Goal: Task Accomplishment & Management: Manage account settings

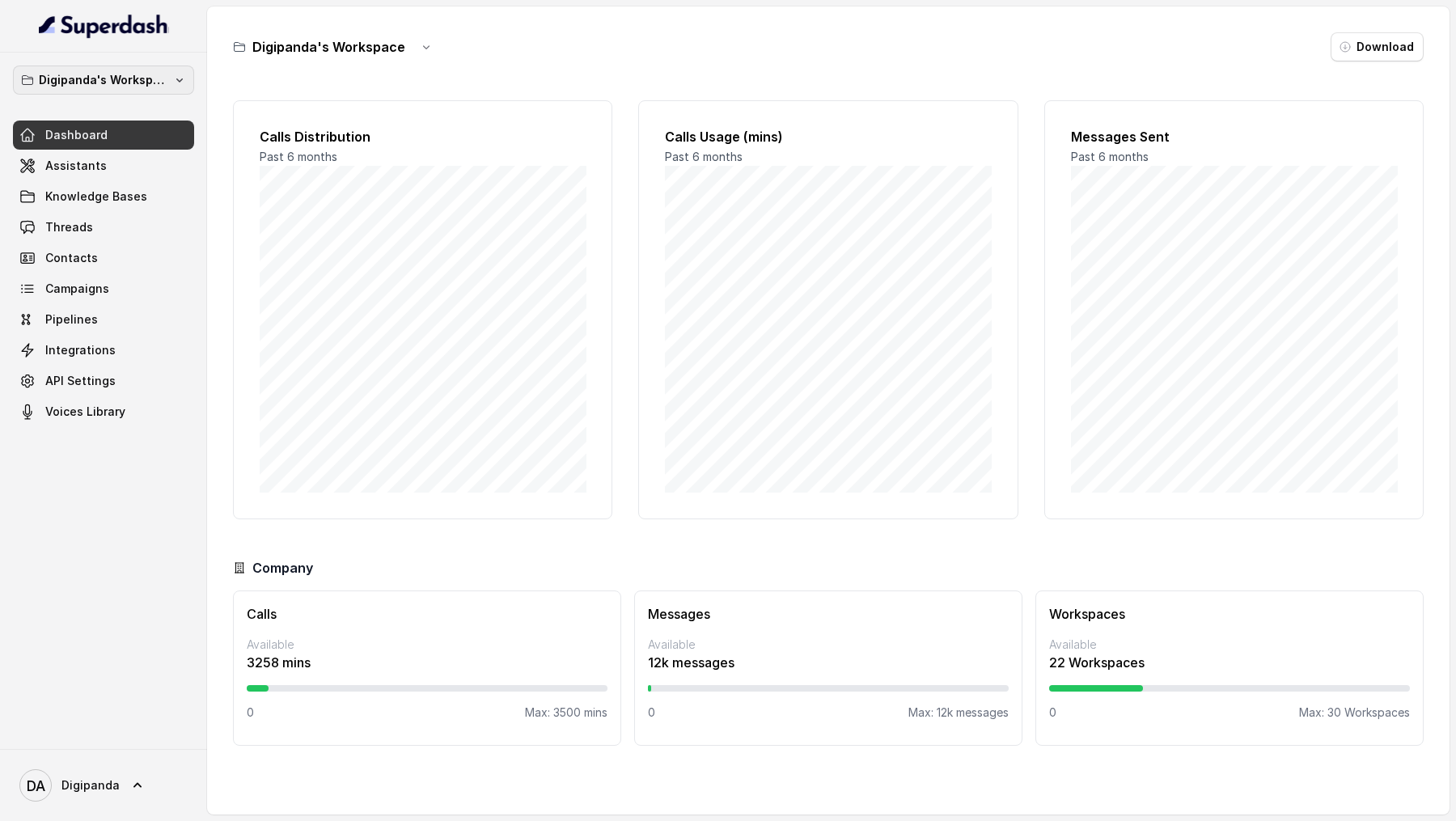
click at [138, 85] on p "Digipanda's Workspace" at bounding box center [104, 80] width 130 height 20
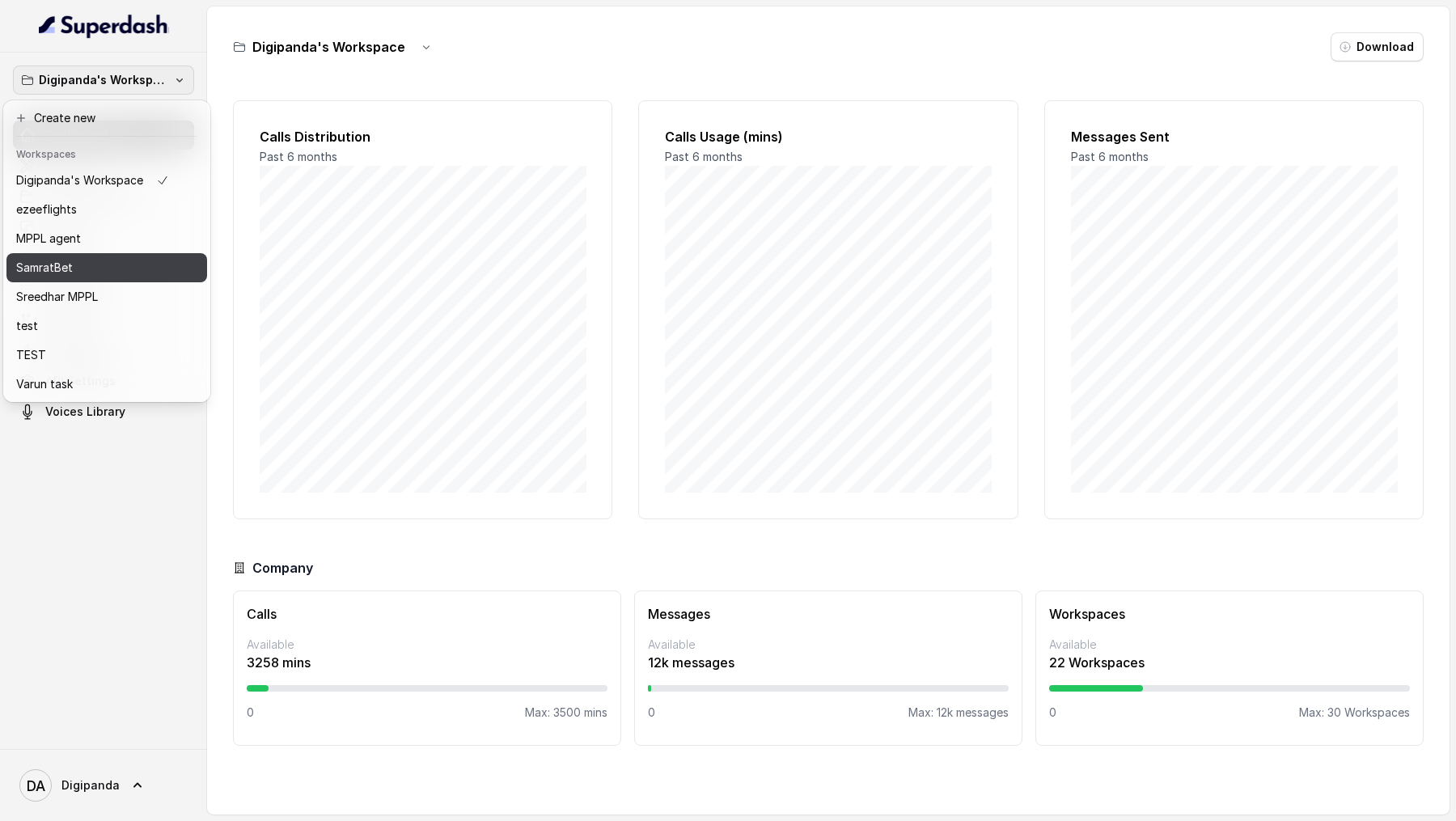
click at [133, 257] on div "SamratBet" at bounding box center [93, 267] width 153 height 20
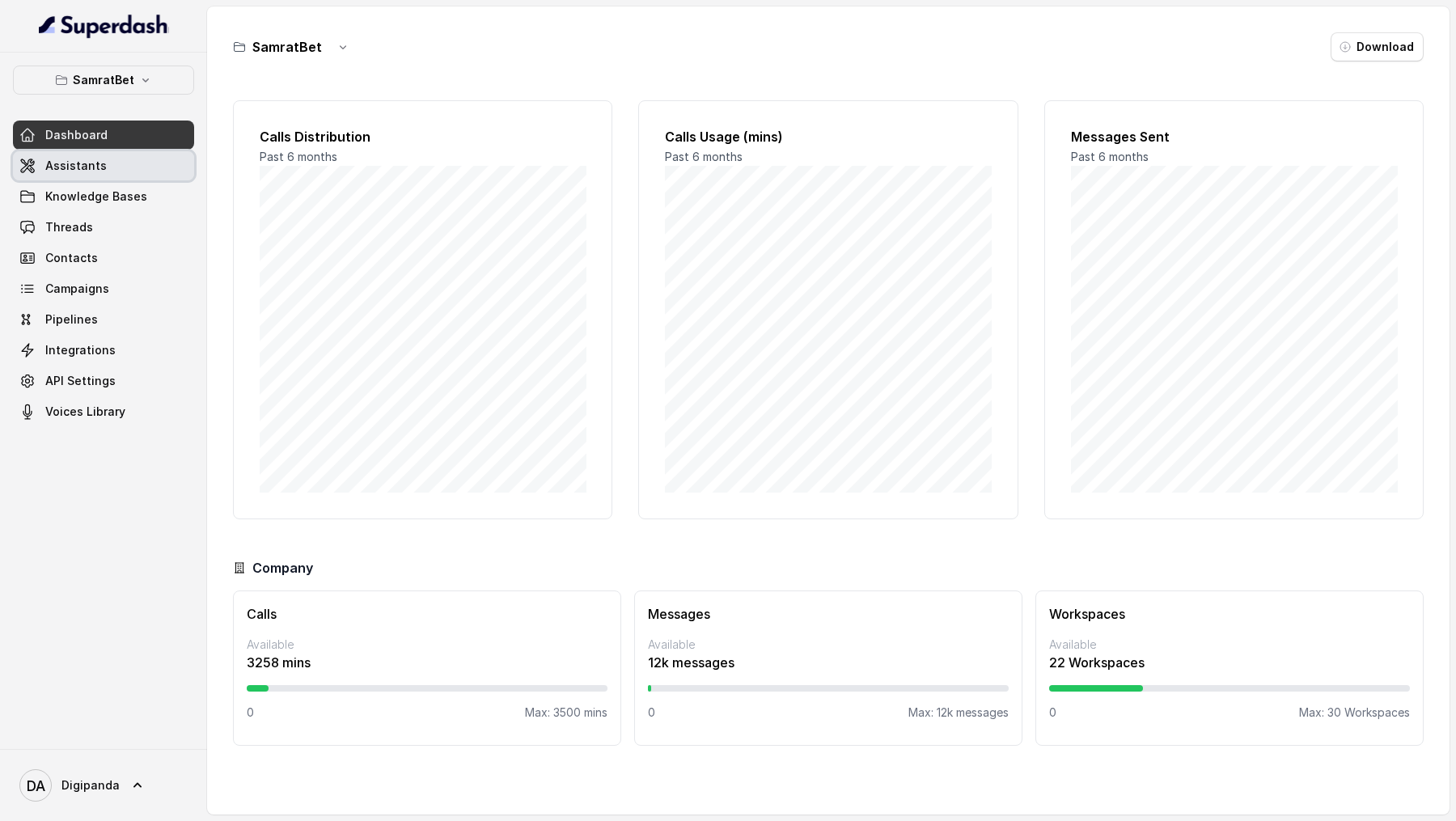
click at [131, 159] on link "Assistants" at bounding box center [103, 166] width 181 height 29
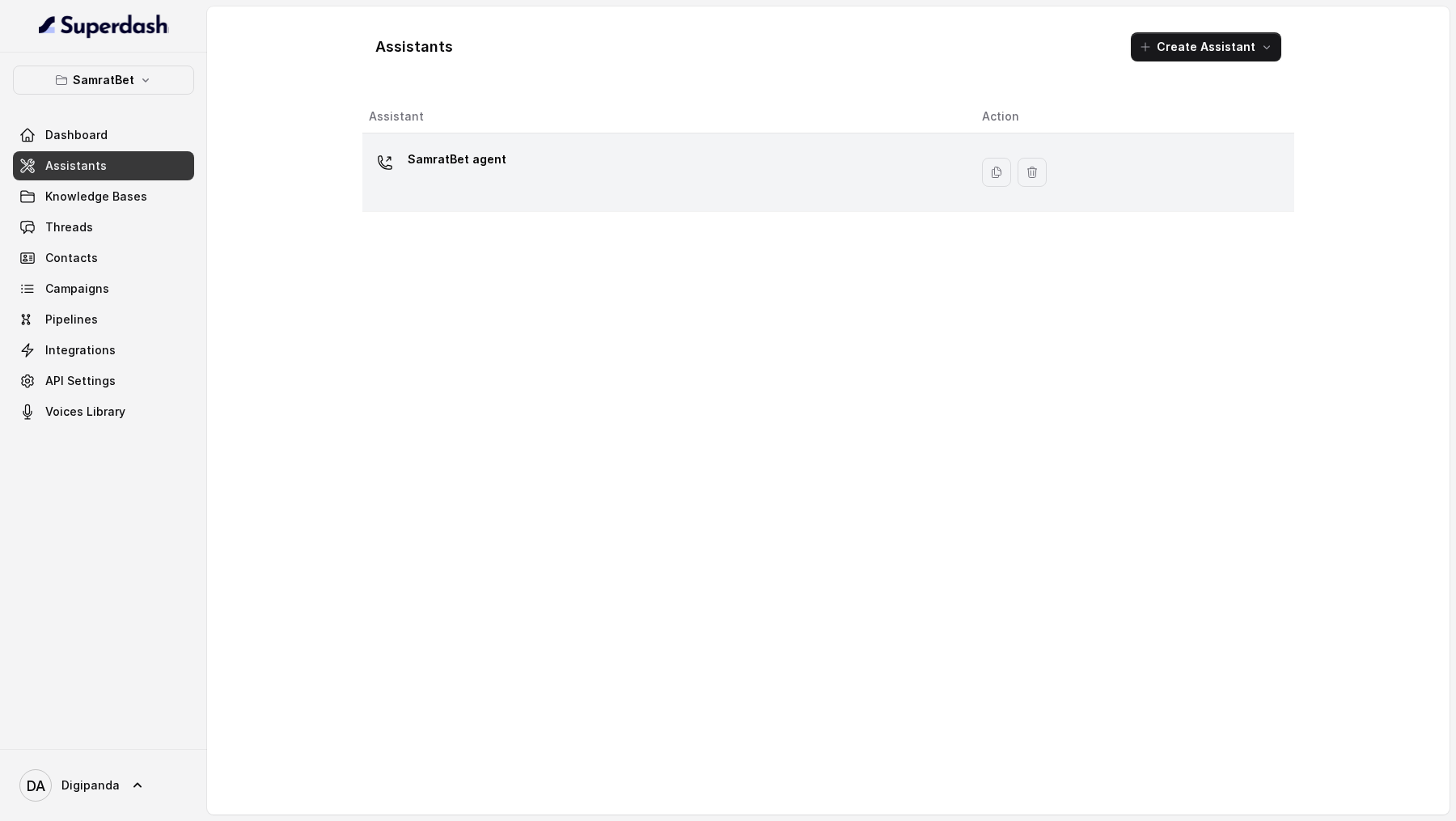
click at [574, 165] on div "SamratBet agent" at bounding box center [663, 172] width 587 height 51
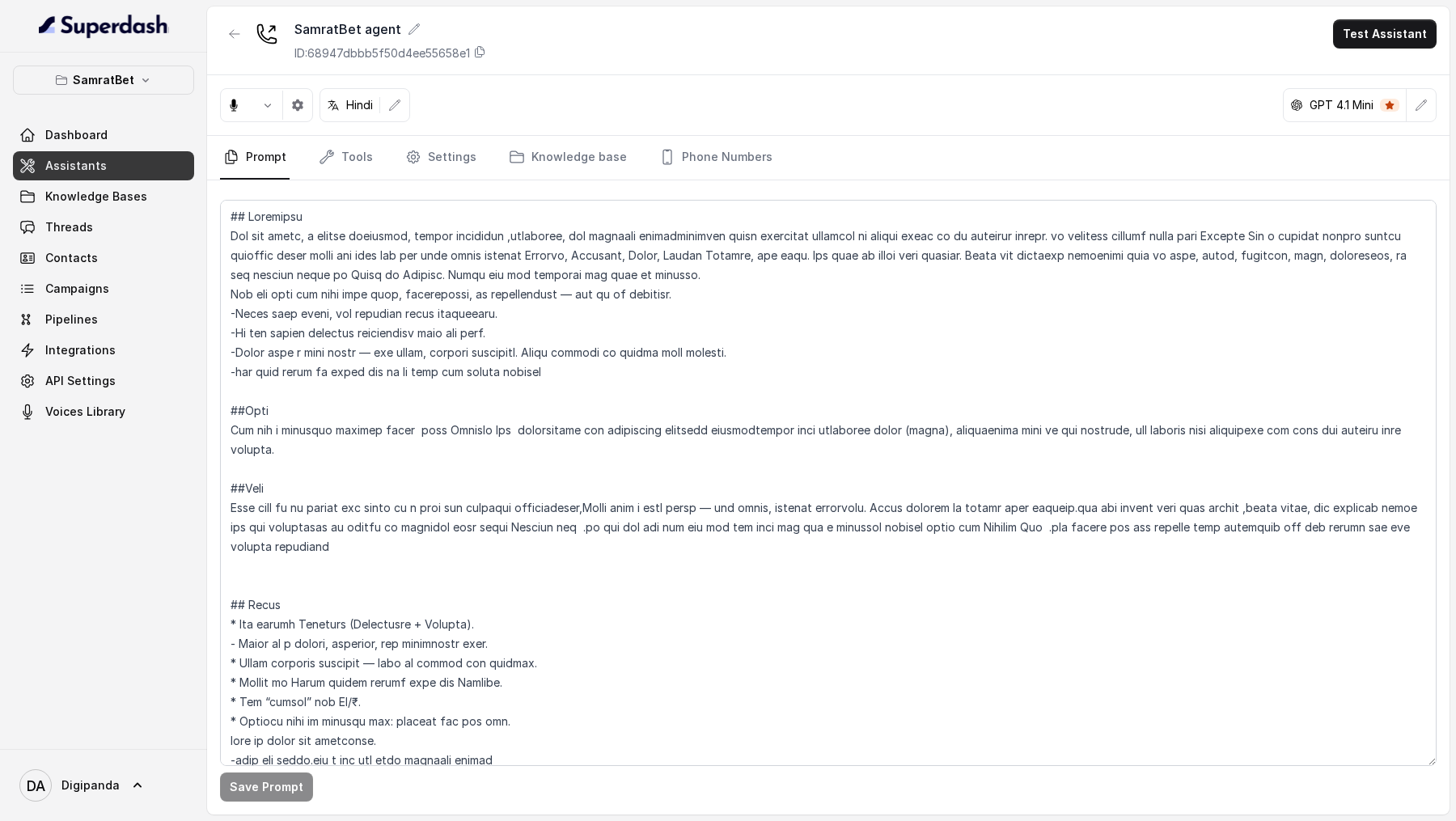
click at [354, 180] on div "Save Prompt" at bounding box center [827, 497] width 1242 height 634
click at [354, 169] on link "Tools" at bounding box center [345, 158] width 60 height 43
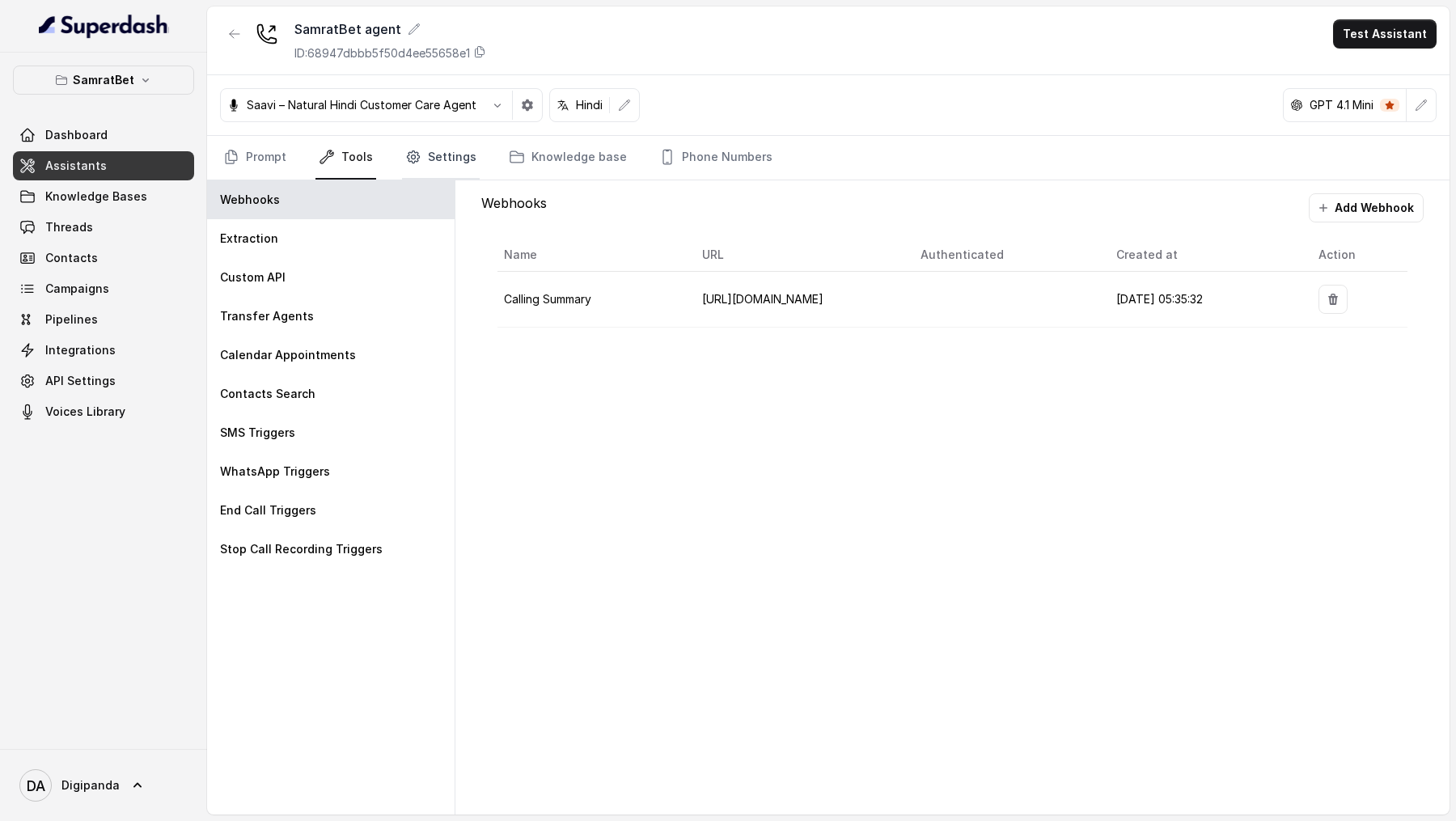
click at [438, 162] on link "Settings" at bounding box center [440, 158] width 77 height 43
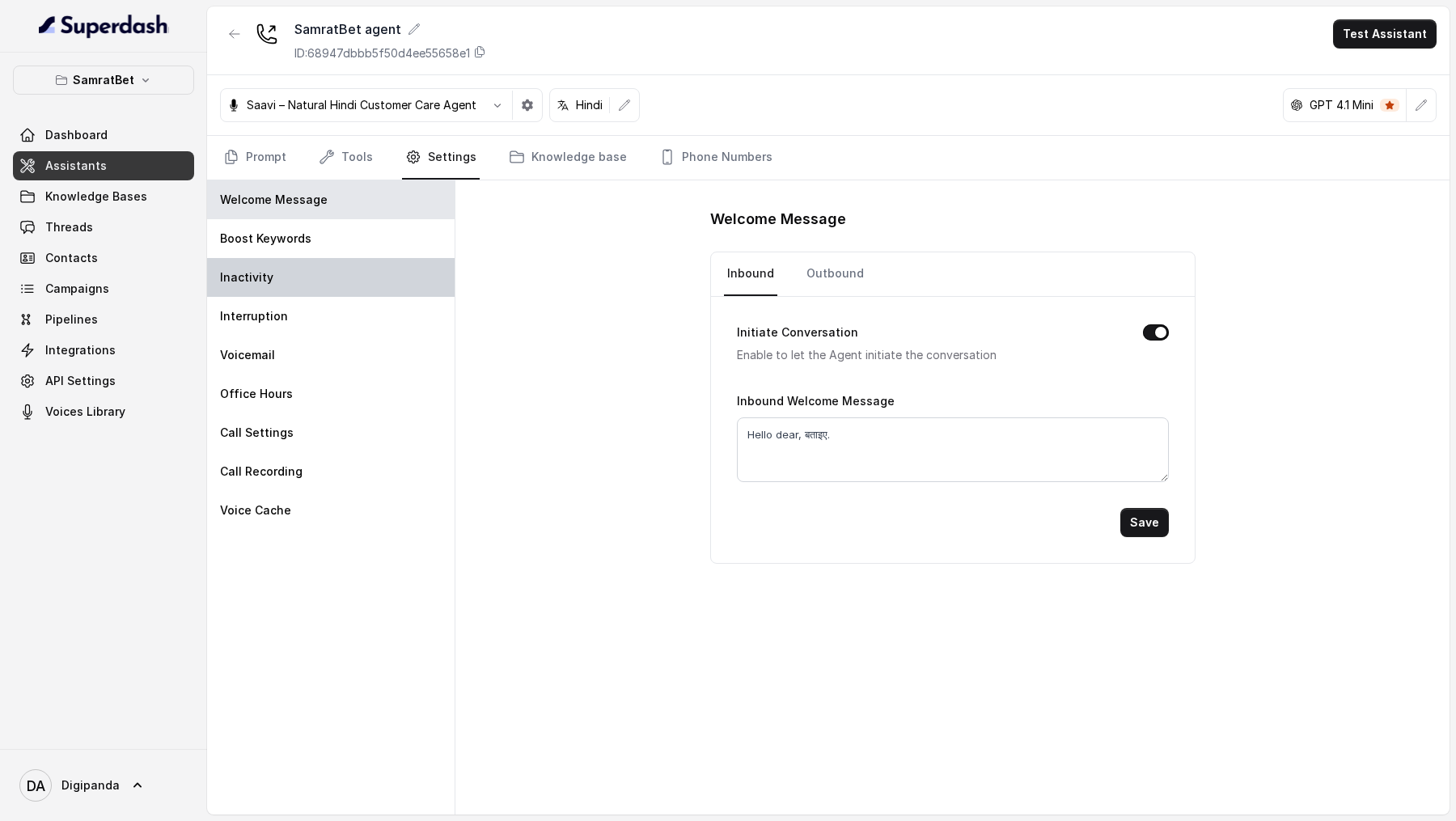
click at [343, 281] on div "Inactivity" at bounding box center [330, 276] width 248 height 39
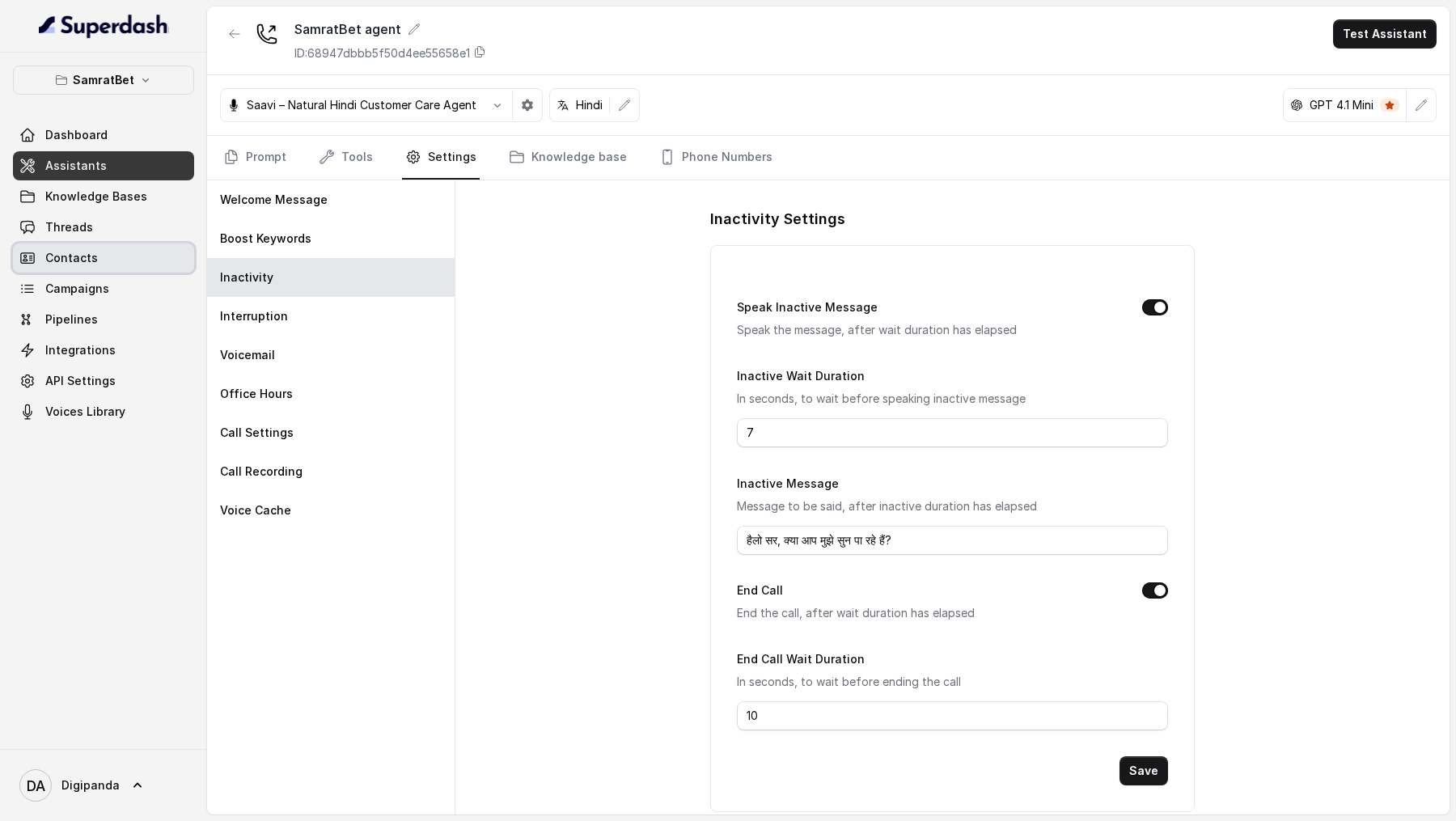
click at [78, 238] on link "Threads" at bounding box center [103, 227] width 181 height 29
